Goal: Task Accomplishment & Management: Manage account settings

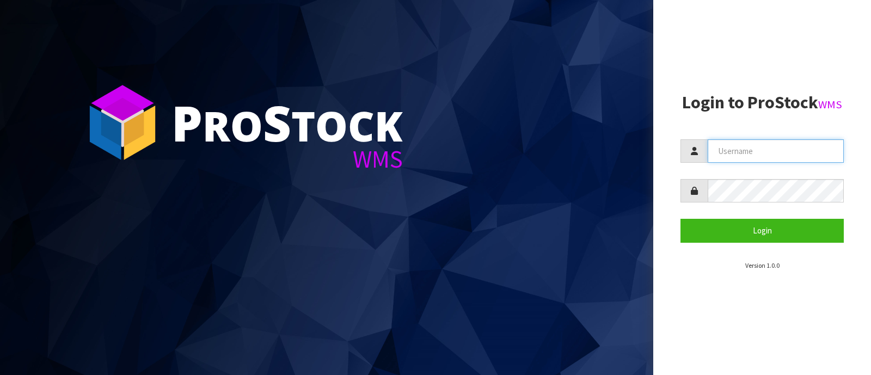
click at [749, 153] on input "text" at bounding box center [776, 150] width 136 height 23
type input "PACIFICBIOLOGICS"
click at [681, 219] on button "Login" at bounding box center [762, 230] width 163 height 23
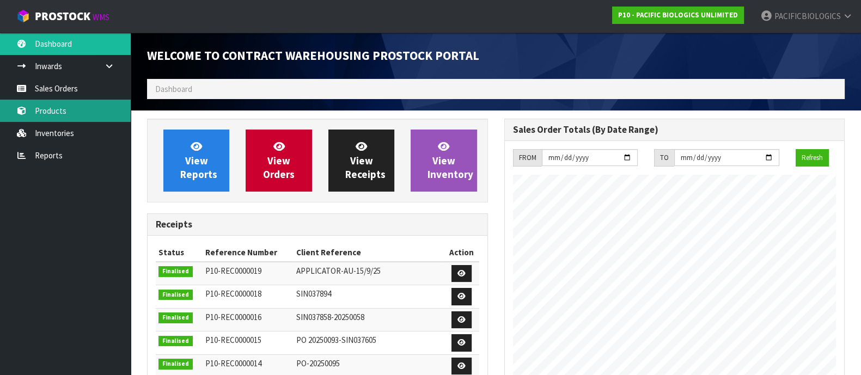
scroll to position [637, 357]
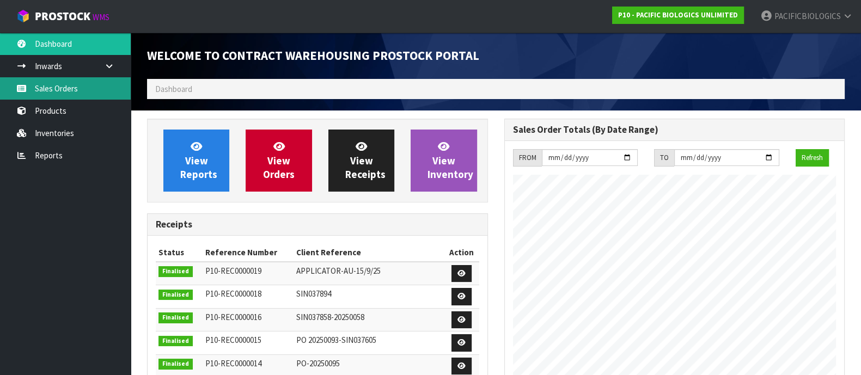
click at [77, 88] on link "Sales Orders" at bounding box center [65, 88] width 131 height 22
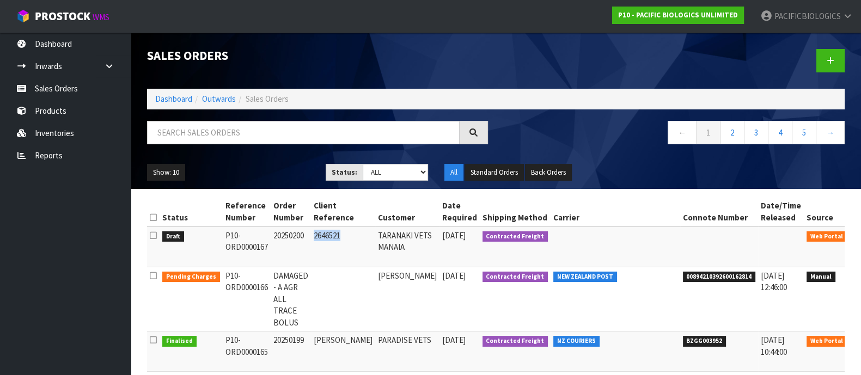
drag, startPoint x: 351, startPoint y: 235, endPoint x: 319, endPoint y: 239, distance: 32.9
click at [319, 239] on td "2646521" at bounding box center [343, 247] width 64 height 41
copy td "2646521"
click at [854, 235] on link at bounding box center [864, 238] width 20 height 17
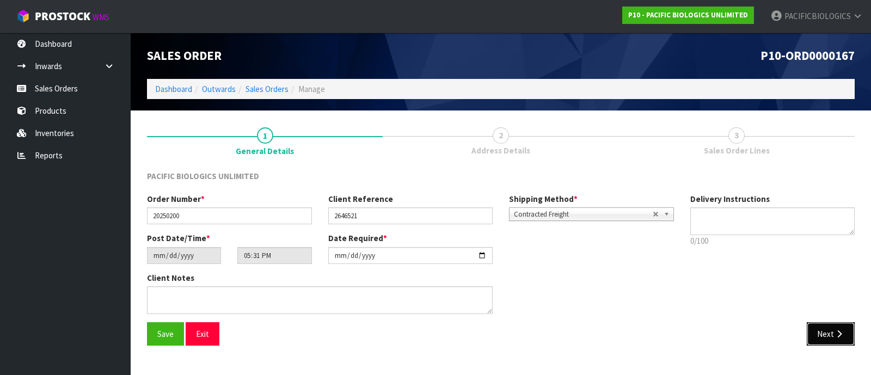
click at [829, 331] on button "Next" at bounding box center [831, 333] width 48 height 23
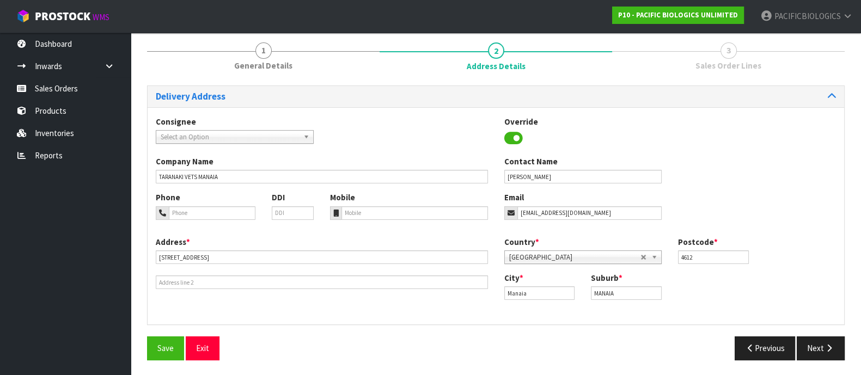
scroll to position [86, 0]
click at [818, 341] on button "Next" at bounding box center [821, 347] width 48 height 23
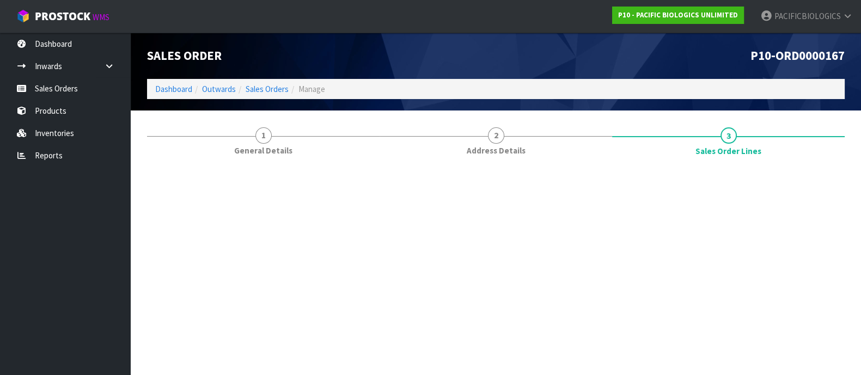
scroll to position [0, 0]
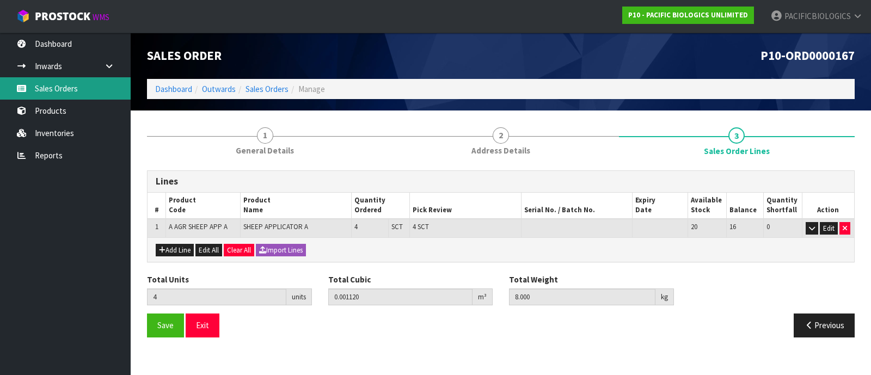
click at [46, 91] on link "Sales Orders" at bounding box center [65, 88] width 131 height 22
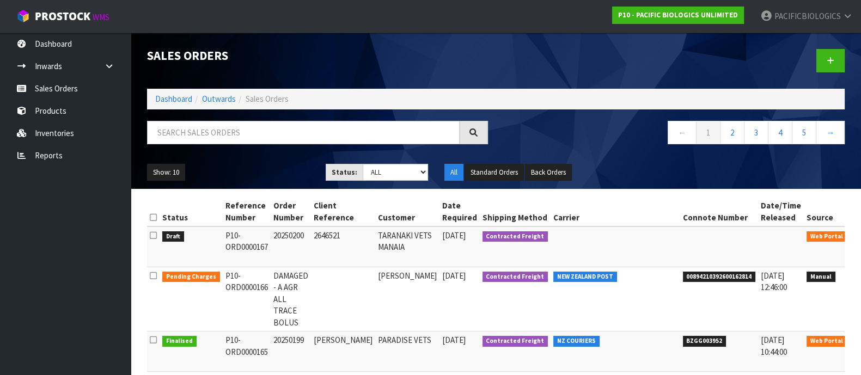
click at [860, 278] on icon at bounding box center [864, 278] width 8 height 7
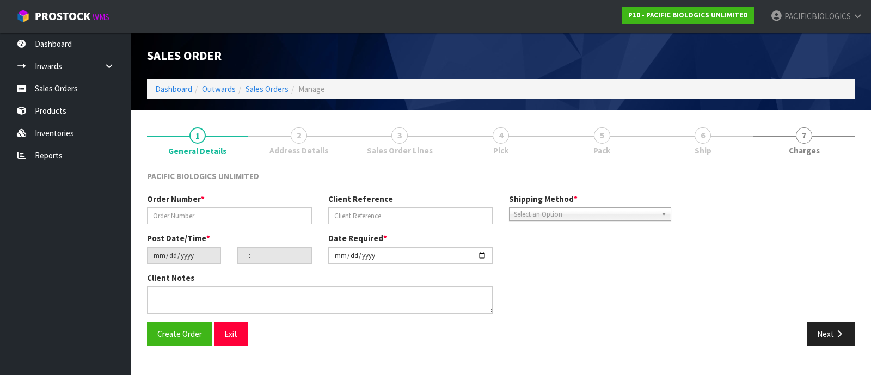
type input "DAMAGED - A AGR ALL TRACE BOLUS"
type input "[DATE]"
type input "09:35:00.000"
type input "[DATE]"
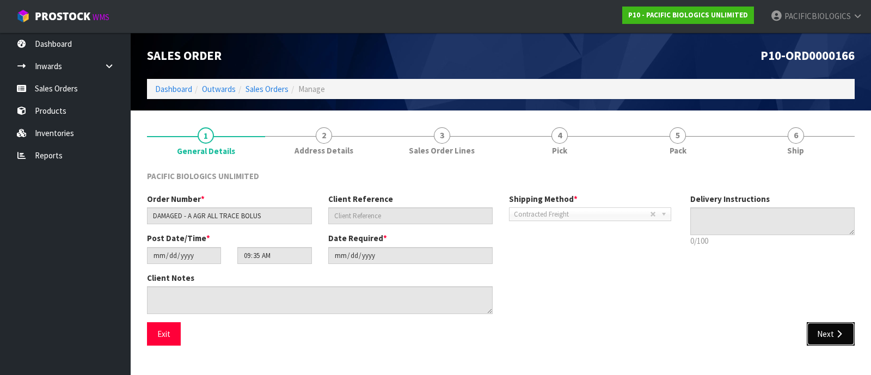
click at [820, 328] on button "Next" at bounding box center [831, 333] width 48 height 23
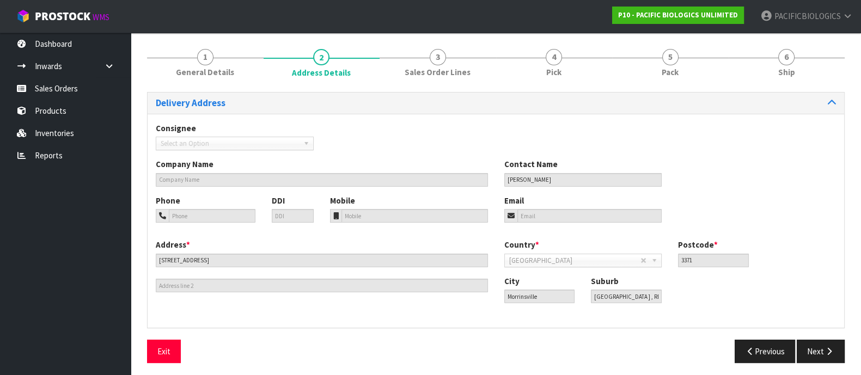
scroll to position [82, 0]
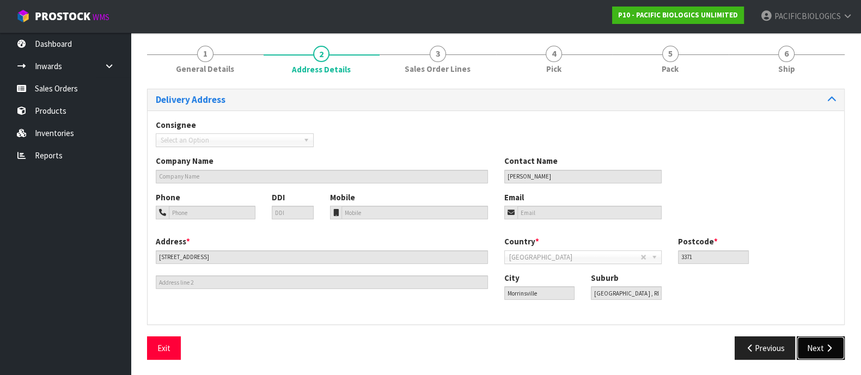
click at [822, 344] on button "Next" at bounding box center [821, 348] width 48 height 23
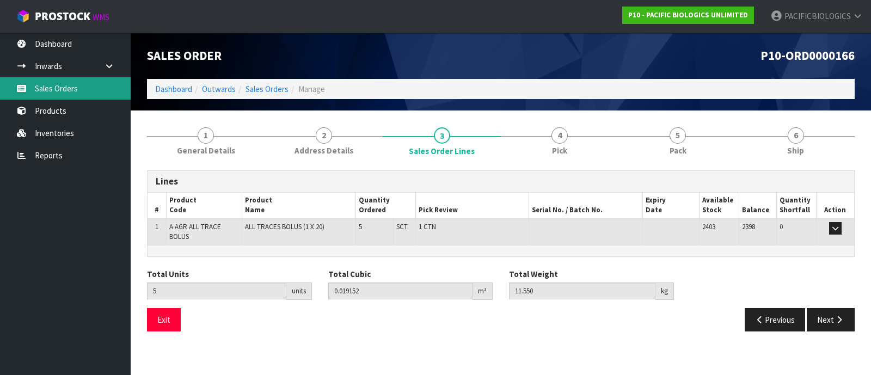
click at [54, 86] on link "Sales Orders" at bounding box center [65, 88] width 131 height 22
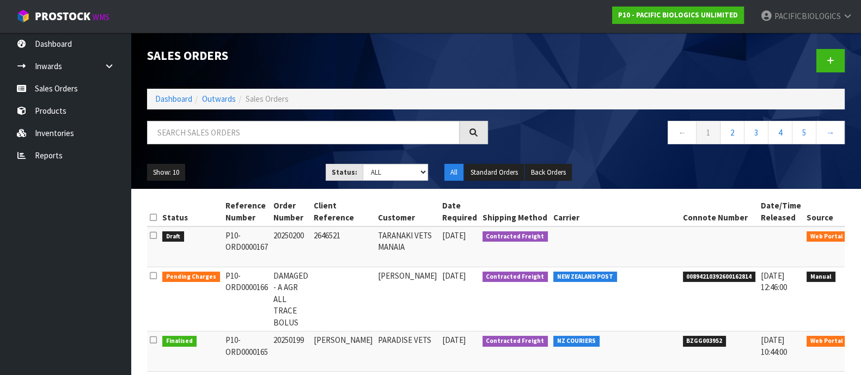
click at [860, 280] on icon at bounding box center [864, 278] width 8 height 7
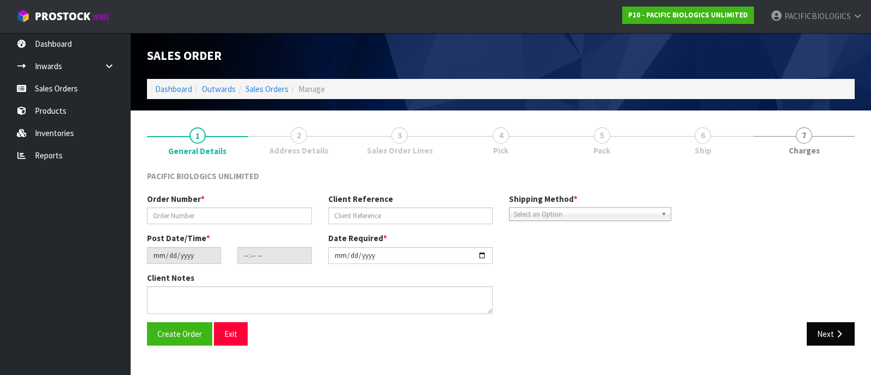
type input "DAMAGED - A AGR ALL TRACE BOLUS"
type input "[DATE]"
type input "09:35:00.000"
type input "[DATE]"
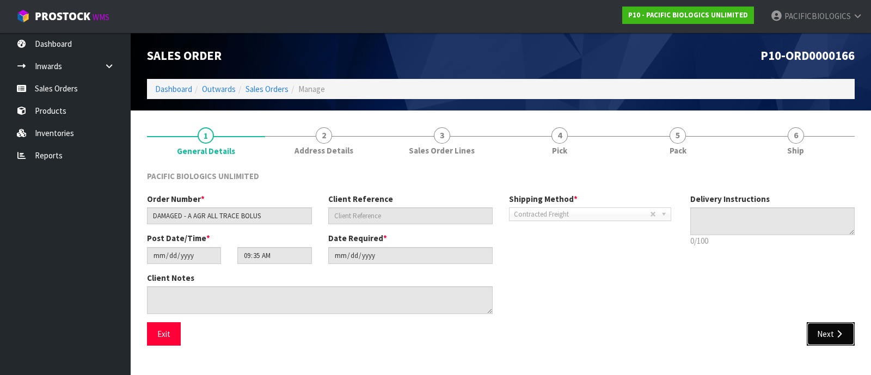
click at [833, 326] on button "Next" at bounding box center [831, 333] width 48 height 23
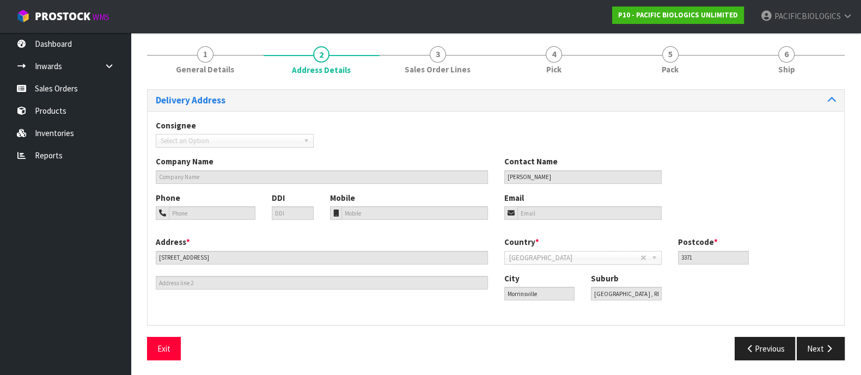
scroll to position [82, 0]
click at [819, 347] on button "Next" at bounding box center [821, 348] width 48 height 23
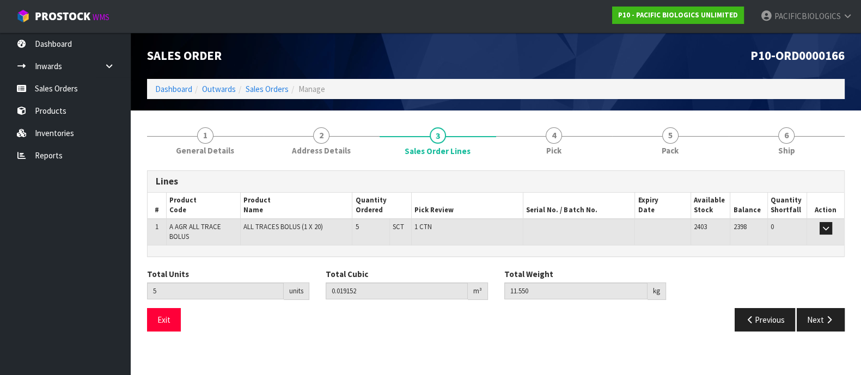
scroll to position [0, 0]
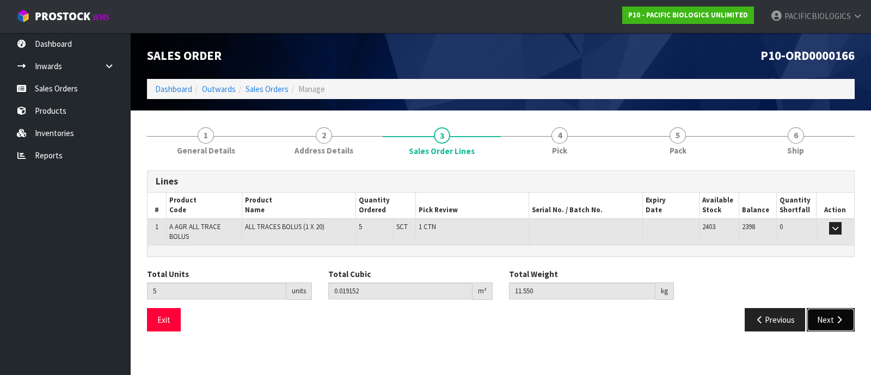
click at [829, 320] on button "Next" at bounding box center [831, 319] width 48 height 23
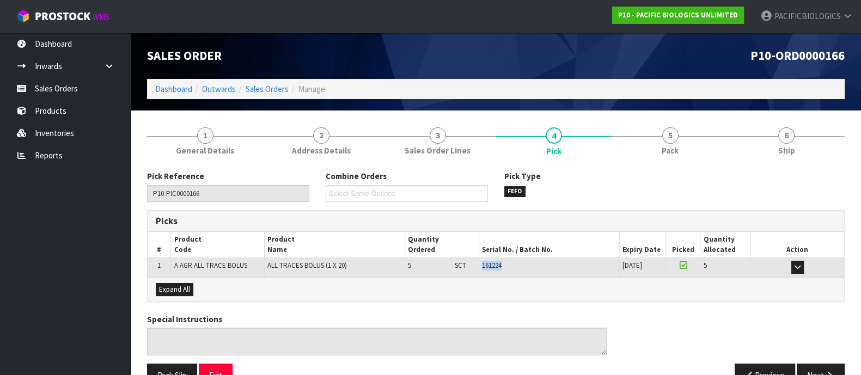
drag, startPoint x: 515, startPoint y: 269, endPoint x: 479, endPoint y: 271, distance: 36.0
click at [479, 271] on td "161224" at bounding box center [549, 267] width 141 height 19
copy span "161224"
click at [76, 83] on link "Sales Orders" at bounding box center [65, 88] width 131 height 22
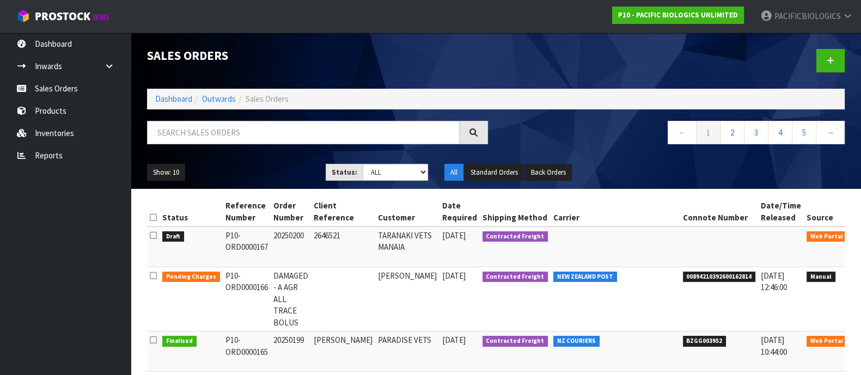
click at [263, 284] on td "P10-ORD0000166" at bounding box center [247, 299] width 48 height 64
drag, startPoint x: 264, startPoint y: 284, endPoint x: 219, endPoint y: 274, distance: 46.1
click at [223, 274] on td "P10-ORD0000166" at bounding box center [247, 299] width 48 height 64
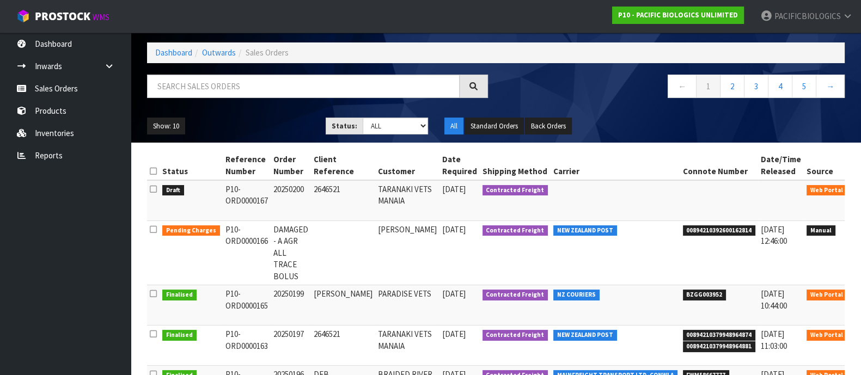
scroll to position [68, 0]
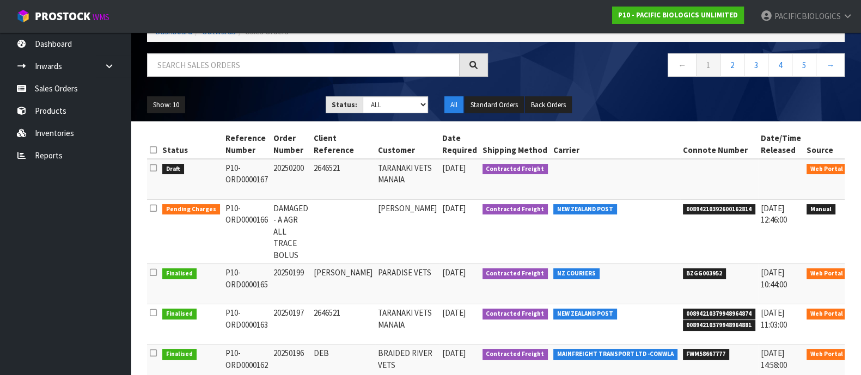
copy td "P10-ORD0000166"
drag, startPoint x: 719, startPoint y: 207, endPoint x: 648, endPoint y: 210, distance: 70.8
click at [680, 210] on td "00894210392600162814" at bounding box center [719, 232] width 78 height 64
copy span "00894210392600162814"
